Goal: Task Accomplishment & Management: Manage account settings

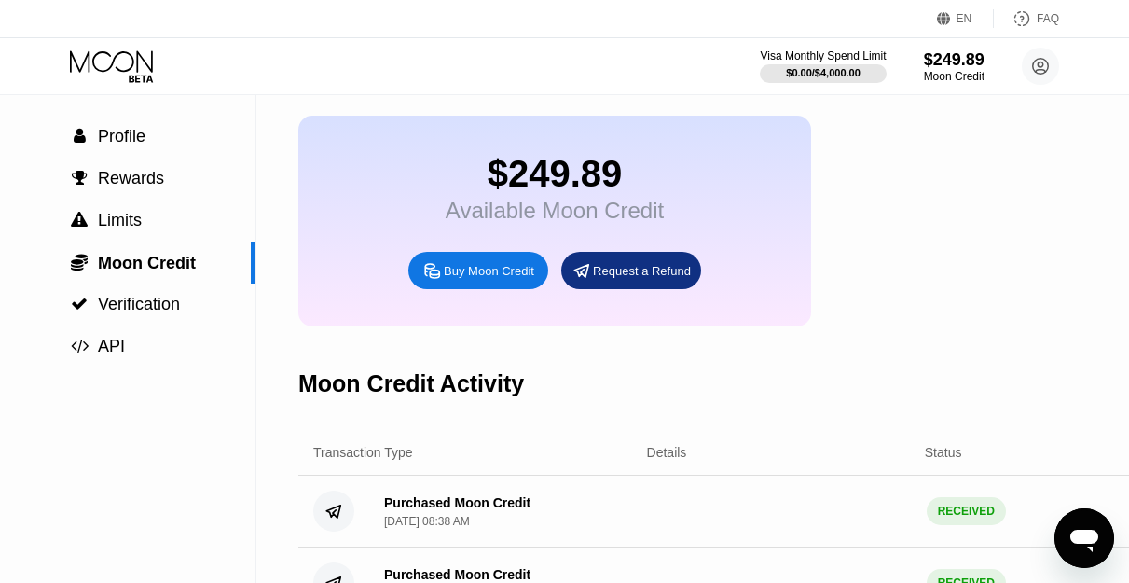
scroll to position [93, 0]
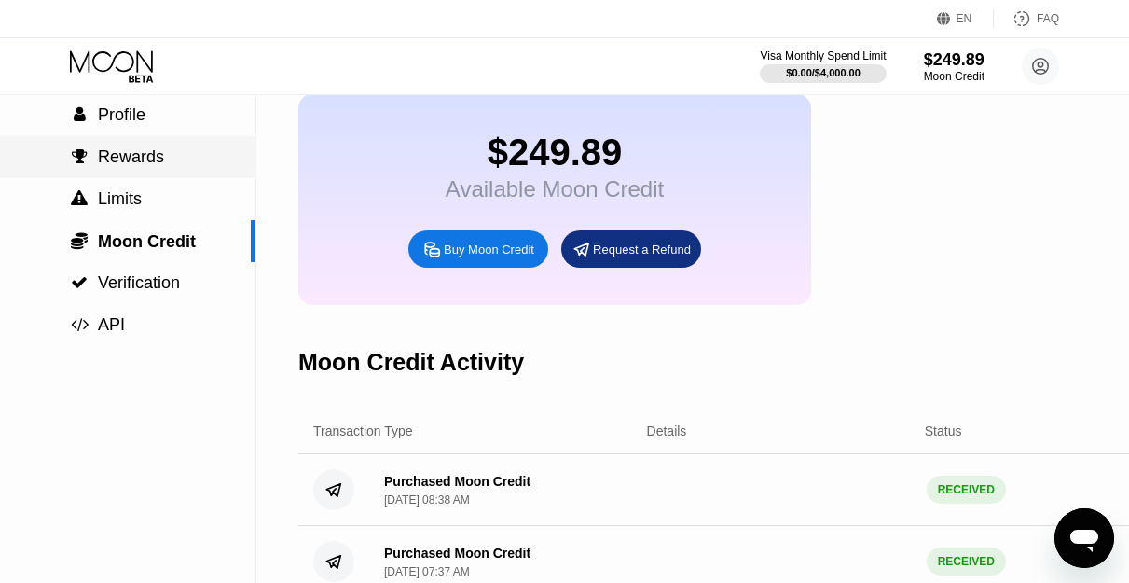
click at [127, 158] on span "Rewards" at bounding box center [131, 156] width 66 height 19
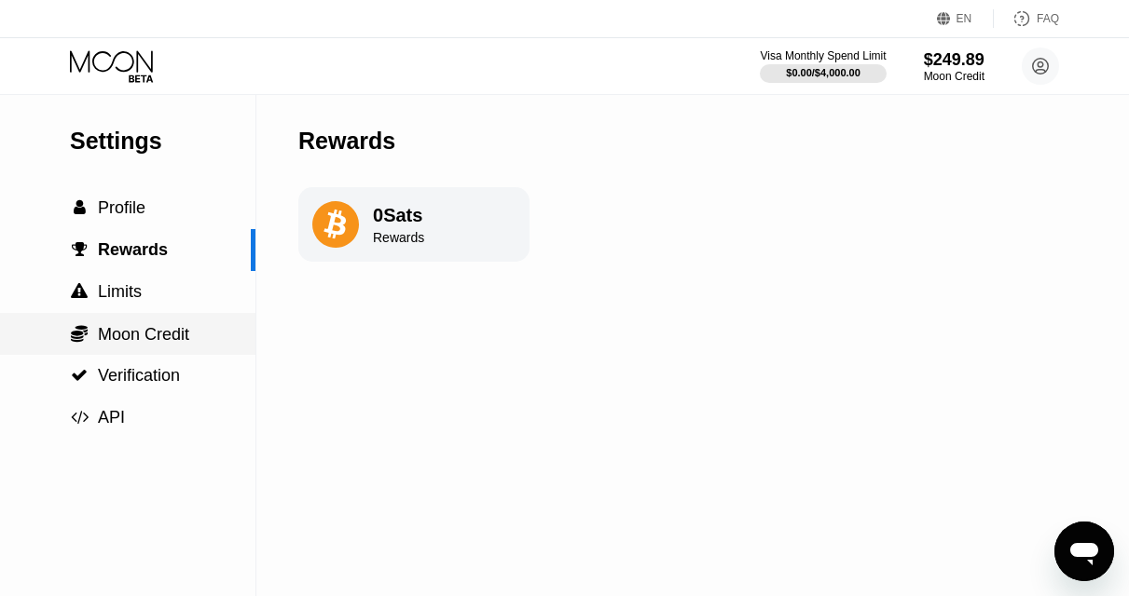
click at [128, 352] on div " Moon Credit" at bounding box center [127, 334] width 255 height 42
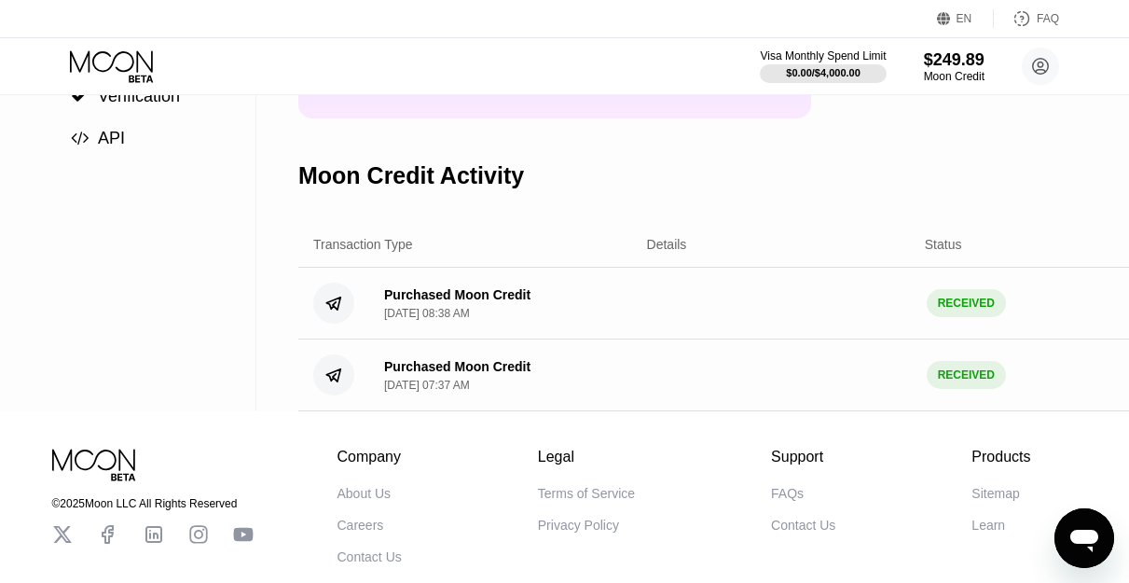
scroll to position [0, 144]
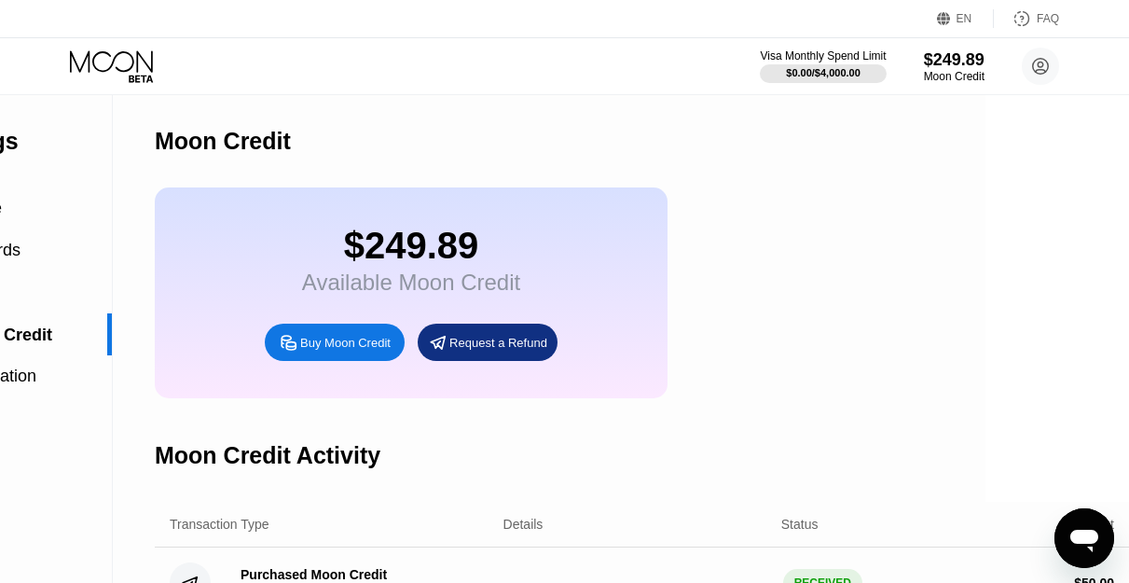
click at [331, 350] on div "Buy Moon Credit" at bounding box center [345, 343] width 90 height 16
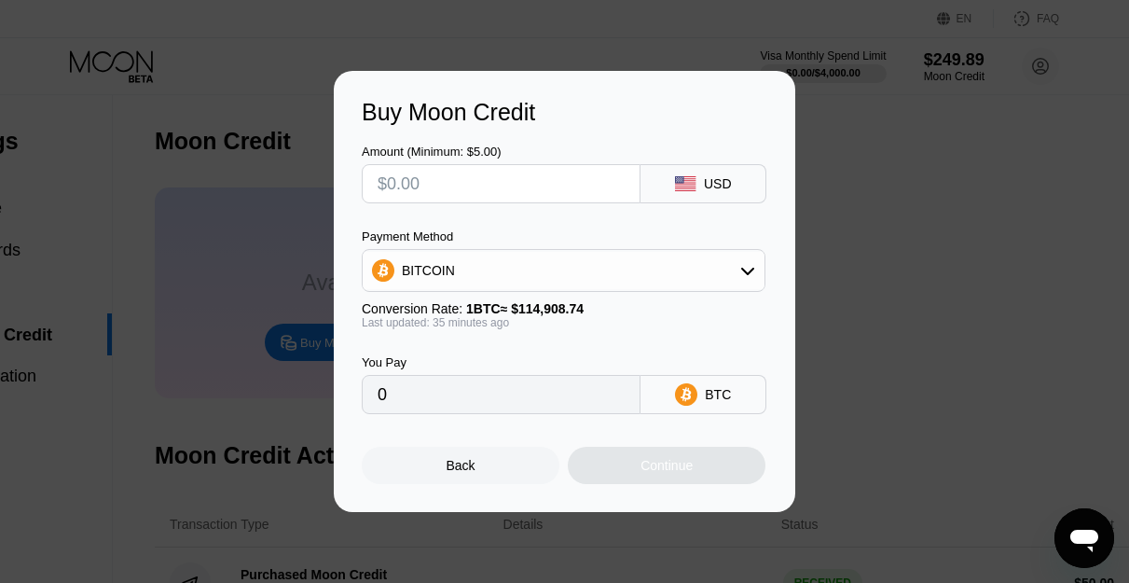
click at [916, 328] on div "Buy Moon Credit Amount (Minimum: $5.00) USD Payment Method BITCOIN Conversion R…" at bounding box center [564, 291] width 1129 height 441
click at [439, 473] on div "Back" at bounding box center [461, 464] width 198 height 37
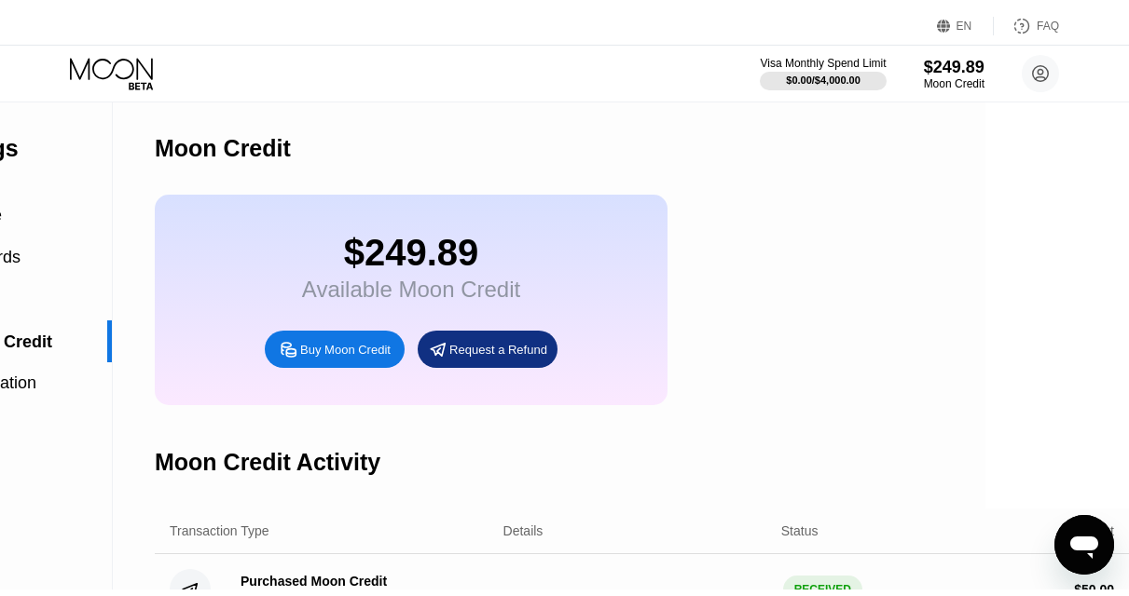
scroll to position [0, 0]
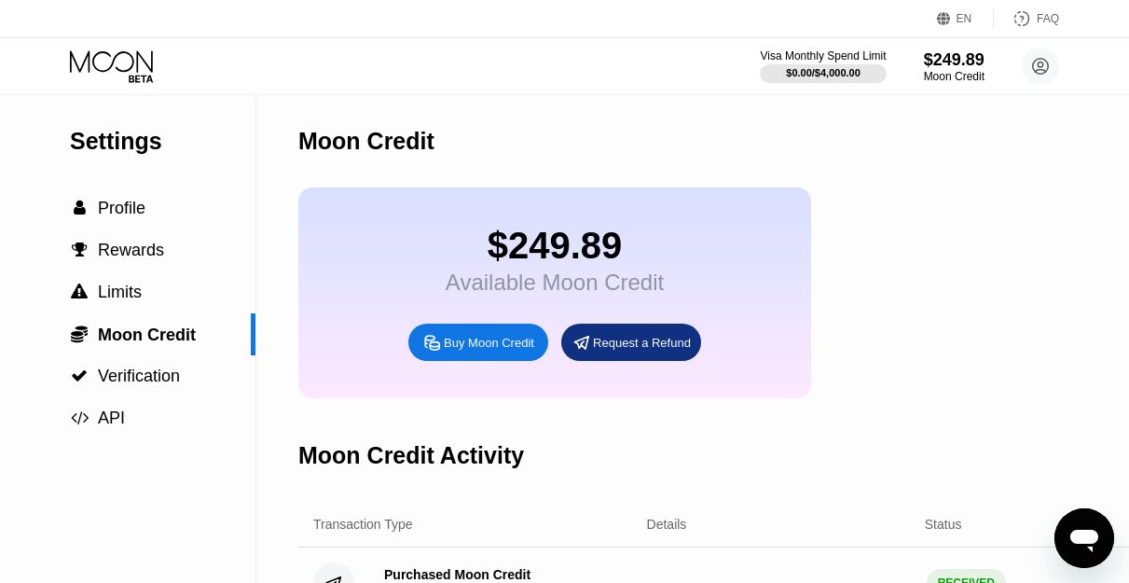
click at [121, 70] on icon at bounding box center [111, 60] width 83 height 21
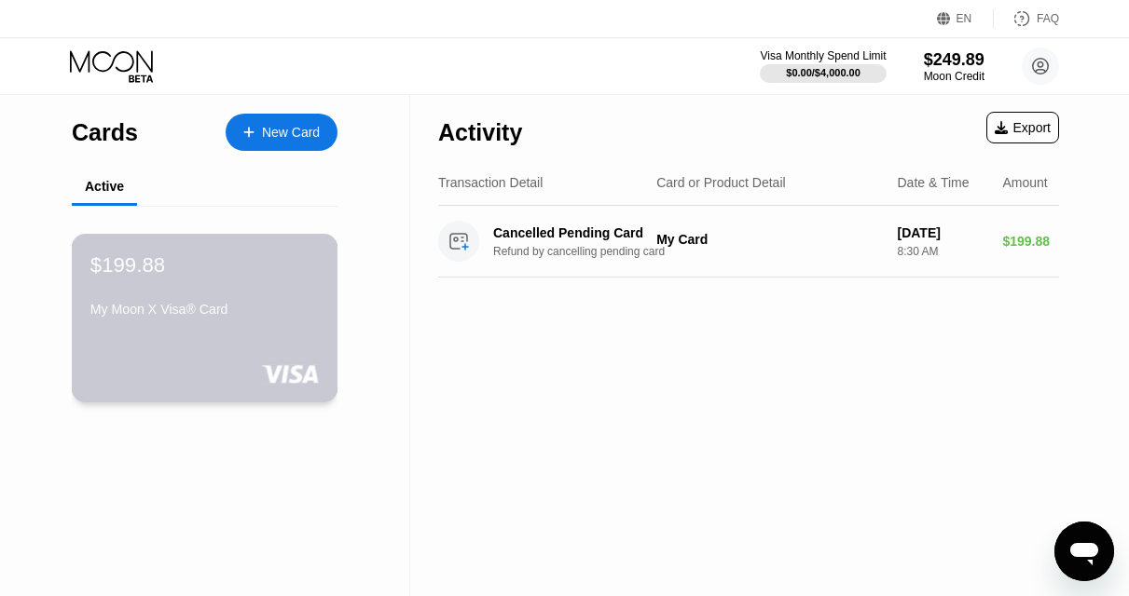
click at [191, 313] on div "My Moon X Visa® Card" at bounding box center [204, 309] width 228 height 15
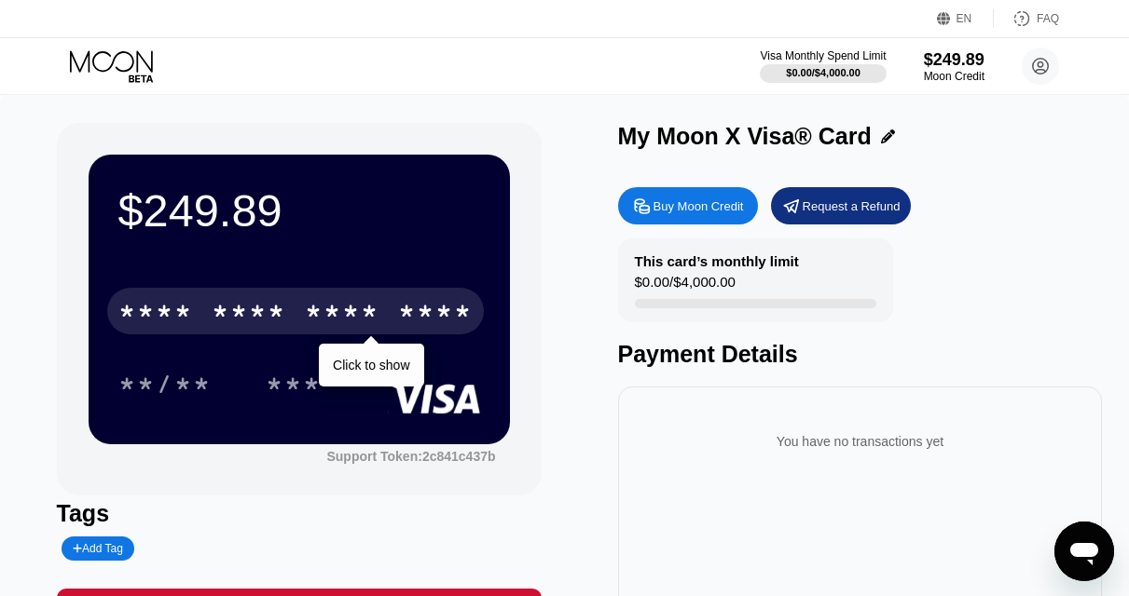
click at [307, 321] on div "* * * *" at bounding box center [342, 314] width 75 height 30
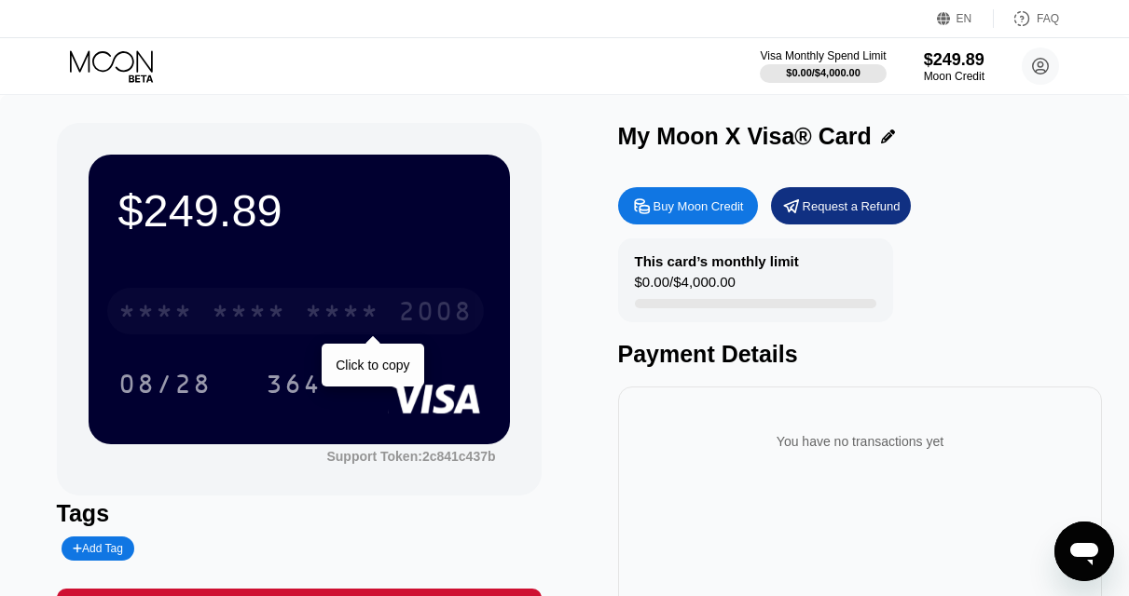
click at [271, 318] on div "* * * *" at bounding box center [249, 314] width 75 height 30
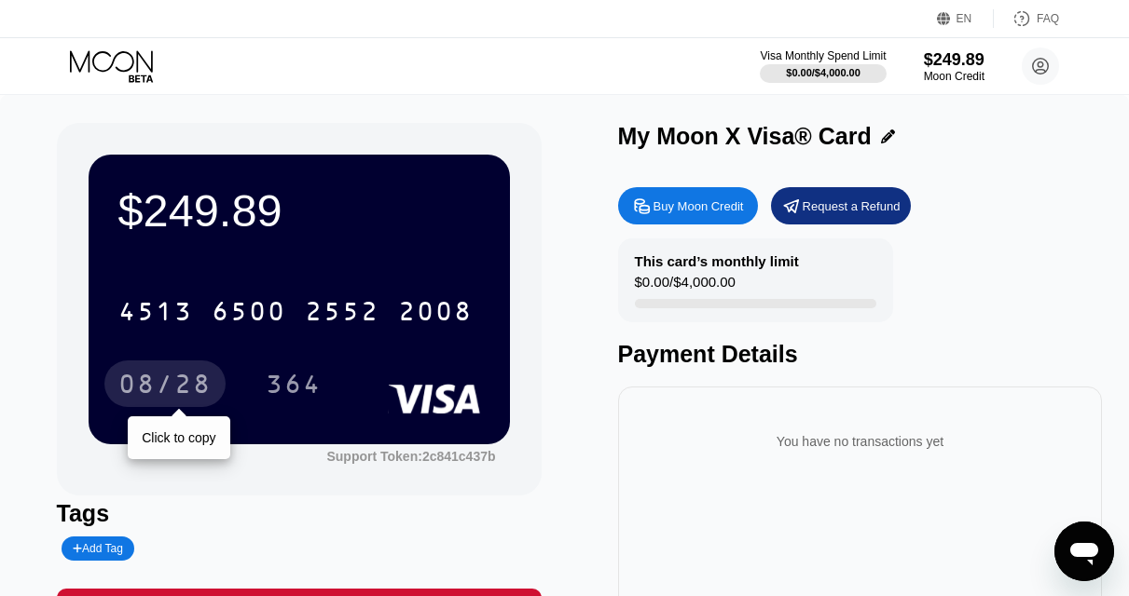
click at [145, 393] on div "08/28" at bounding box center [164, 387] width 93 height 30
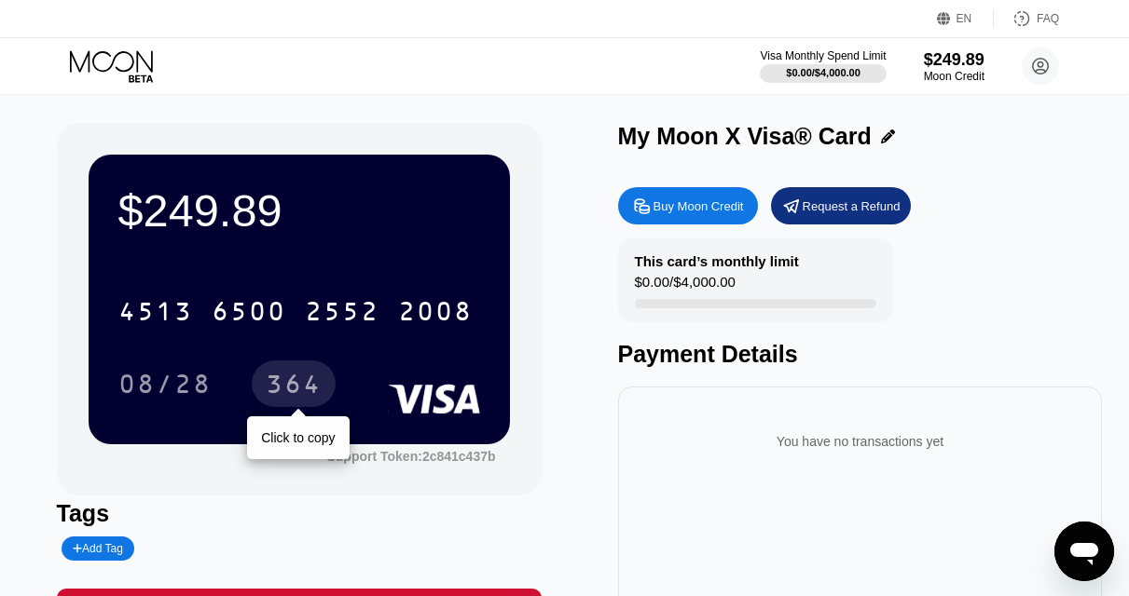
click at [311, 385] on div "364" at bounding box center [294, 387] width 56 height 30
